Goal: Navigation & Orientation: Find specific page/section

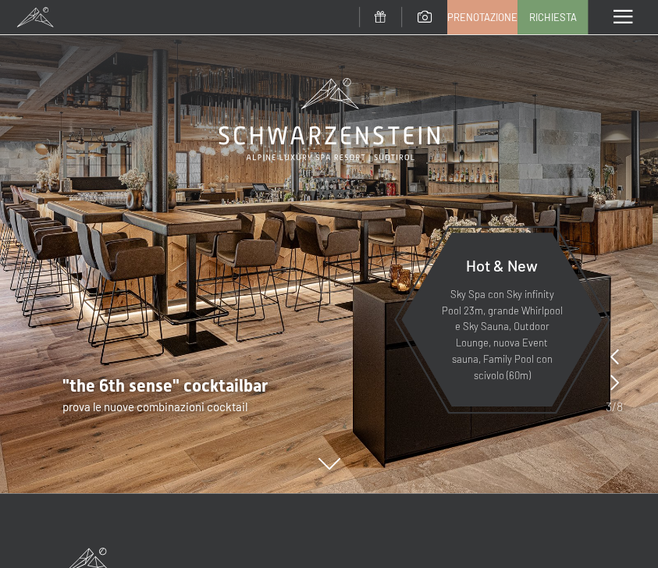
click at [614, 351] on icon at bounding box center [614, 357] width 9 height 16
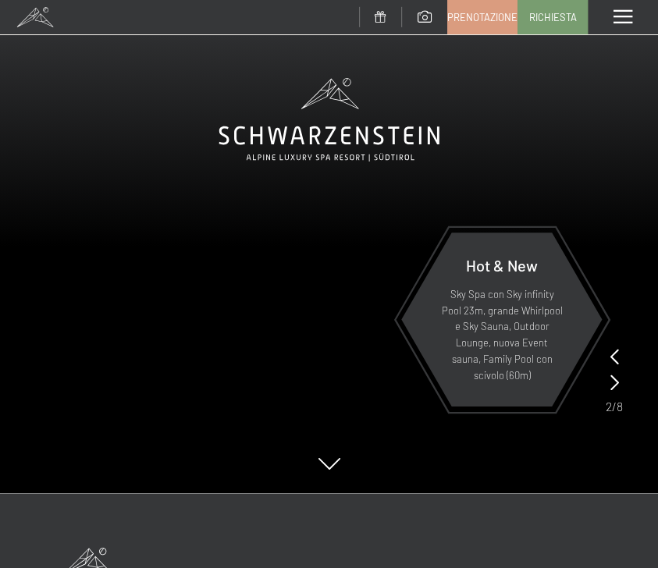
click at [614, 351] on icon at bounding box center [614, 357] width 9 height 16
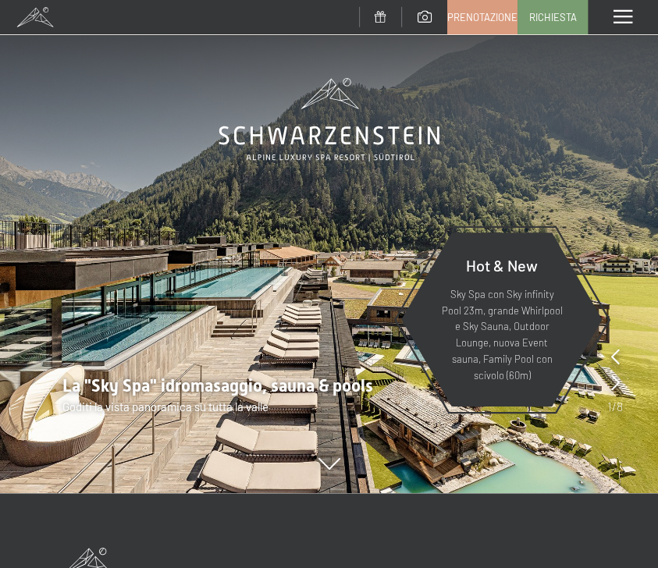
click at [614, 351] on icon at bounding box center [615, 357] width 9 height 16
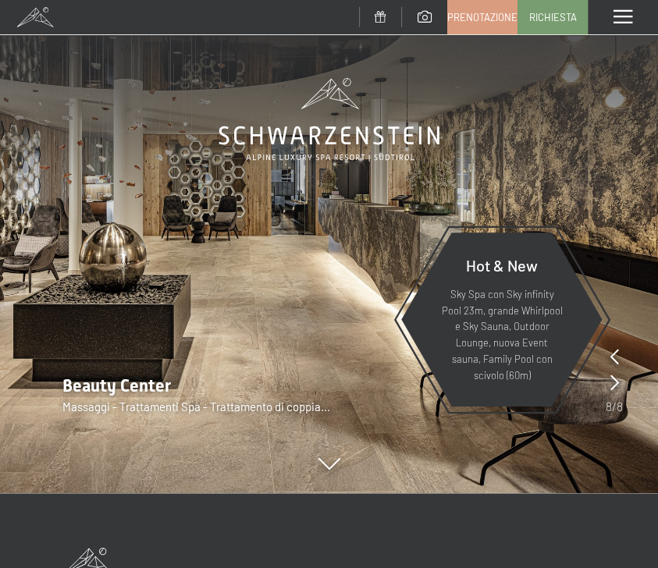
click at [614, 351] on icon at bounding box center [614, 357] width 9 height 16
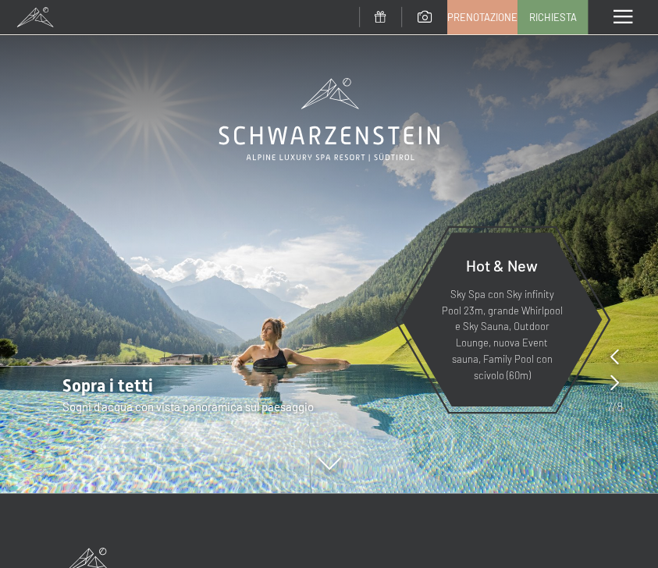
click at [614, 351] on icon at bounding box center [614, 357] width 9 height 16
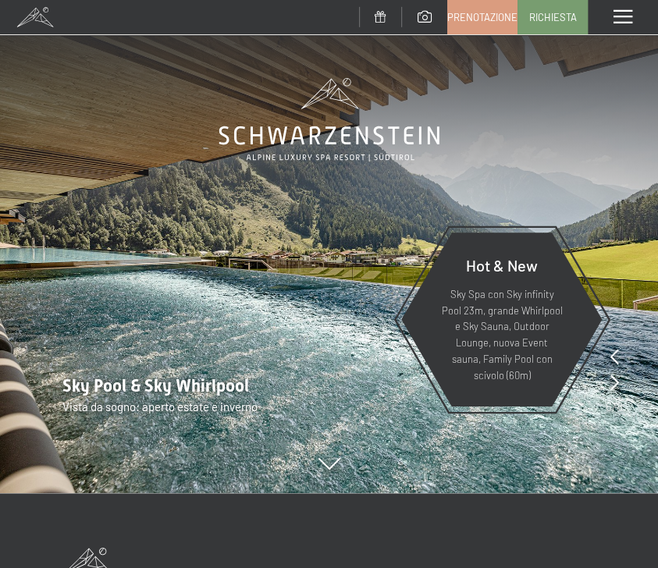
click at [614, 351] on icon at bounding box center [614, 357] width 9 height 16
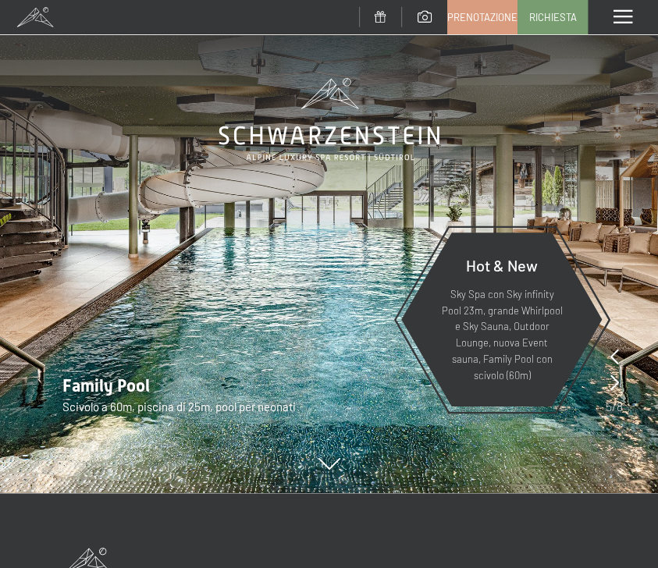
click at [614, 351] on icon at bounding box center [614, 357] width 9 height 16
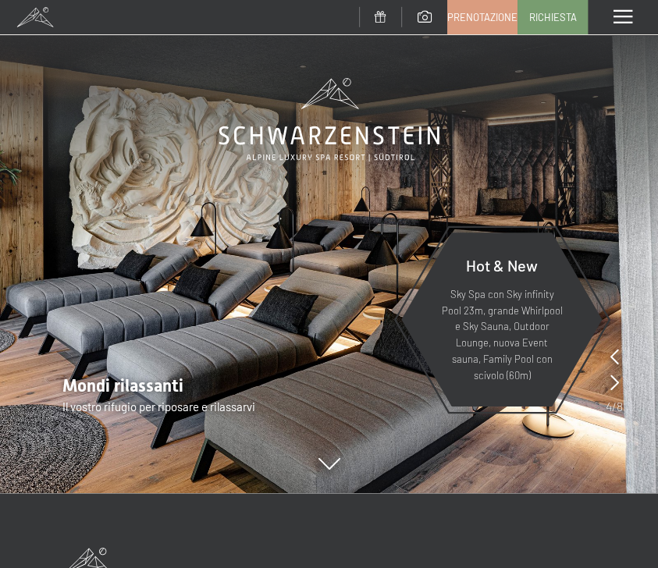
click at [614, 351] on icon at bounding box center [614, 357] width 9 height 16
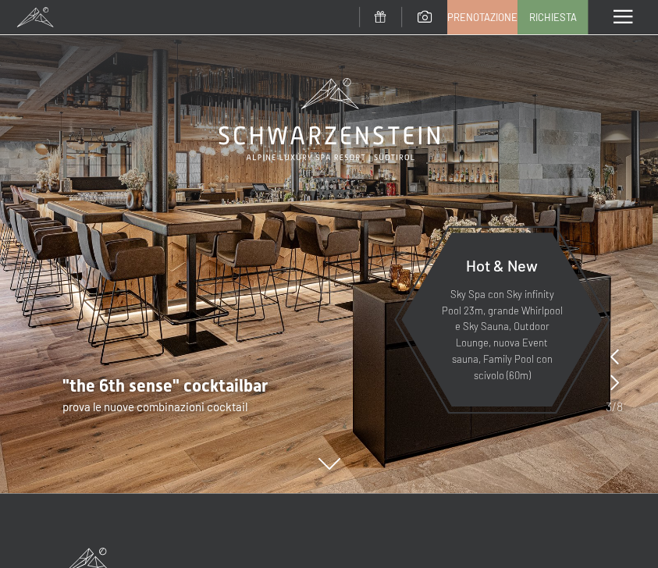
click at [609, 14] on div "Menu" at bounding box center [623, 17] width 70 height 34
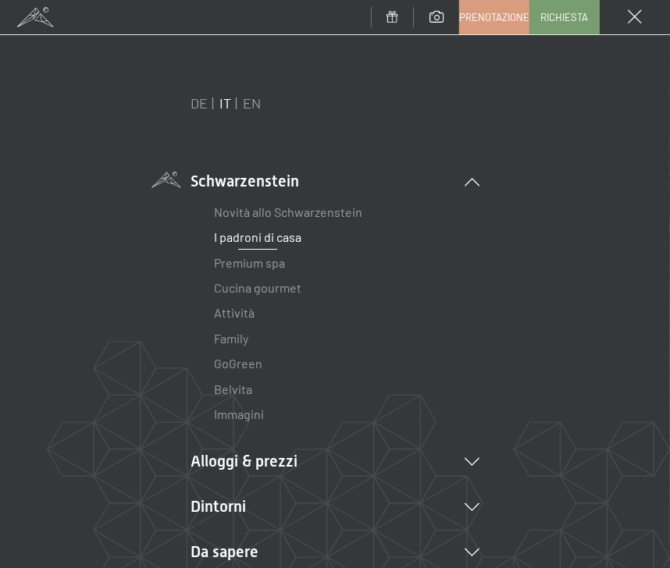
click at [280, 240] on link "I padroni di casa" at bounding box center [257, 236] width 87 height 15
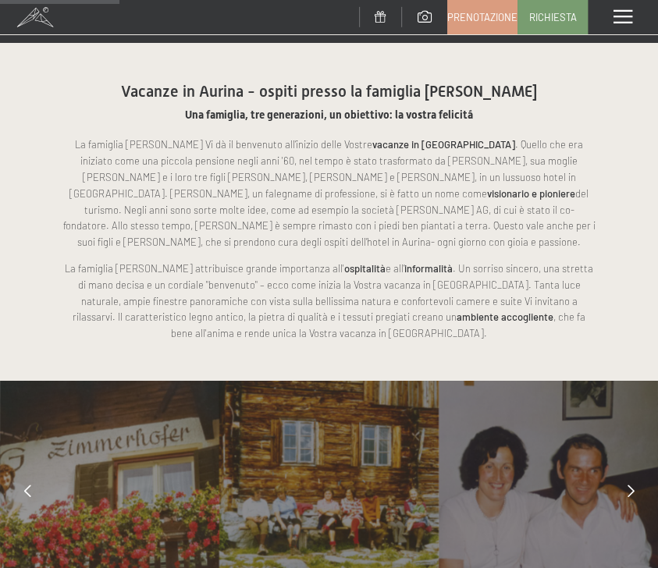
scroll to position [858, 0]
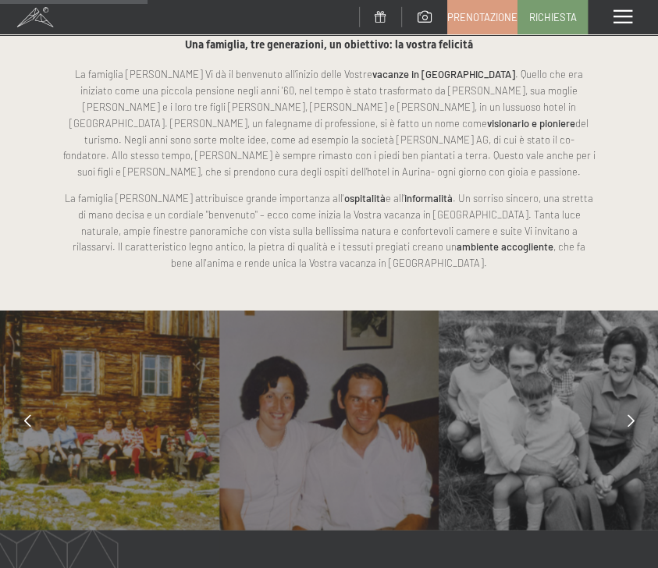
click at [637, 400] on div at bounding box center [630, 419] width 39 height 39
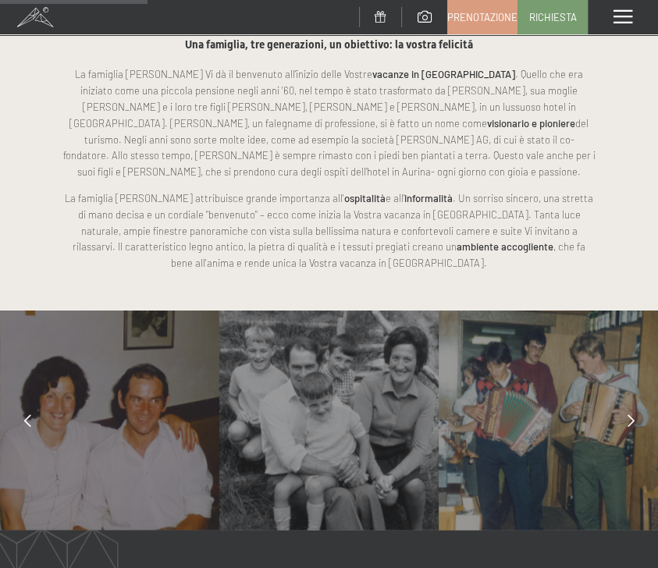
click at [637, 400] on div at bounding box center [630, 419] width 39 height 39
